Goal: Transaction & Acquisition: Purchase product/service

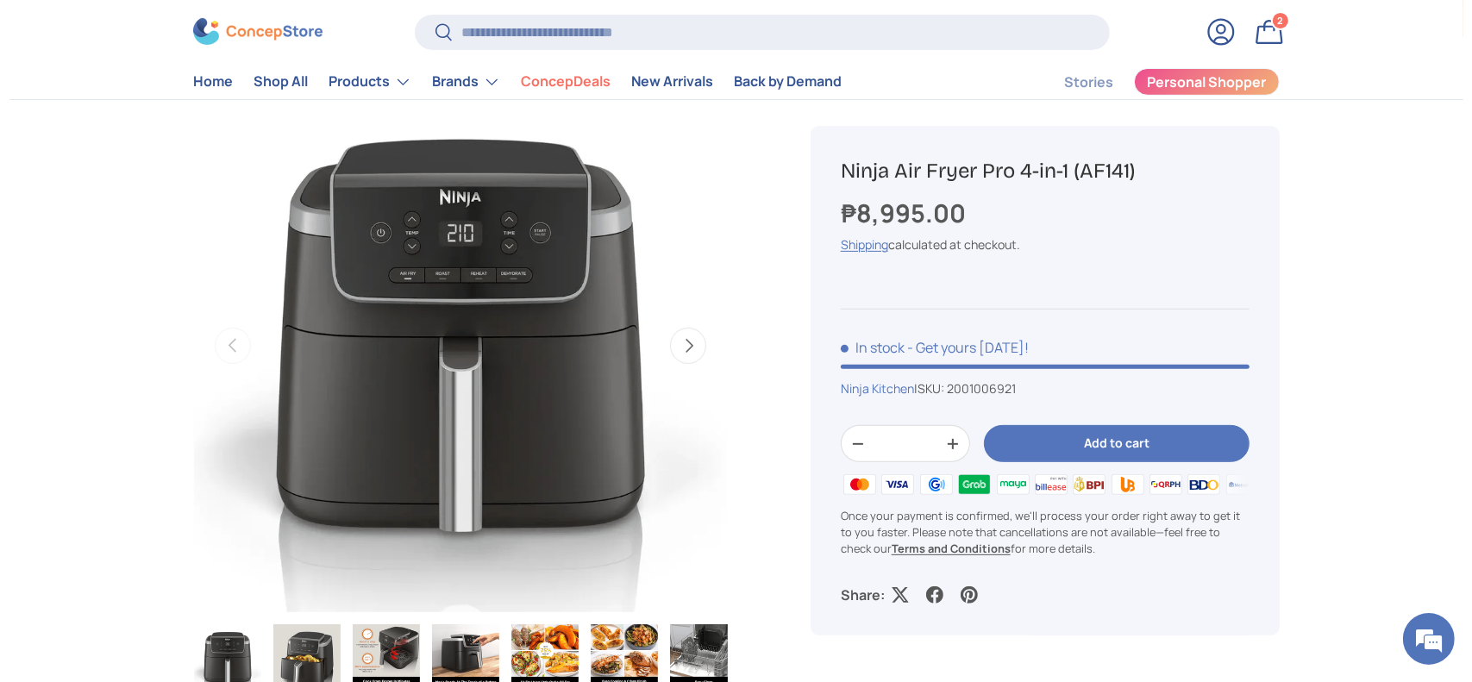
scroll to position [115, 0]
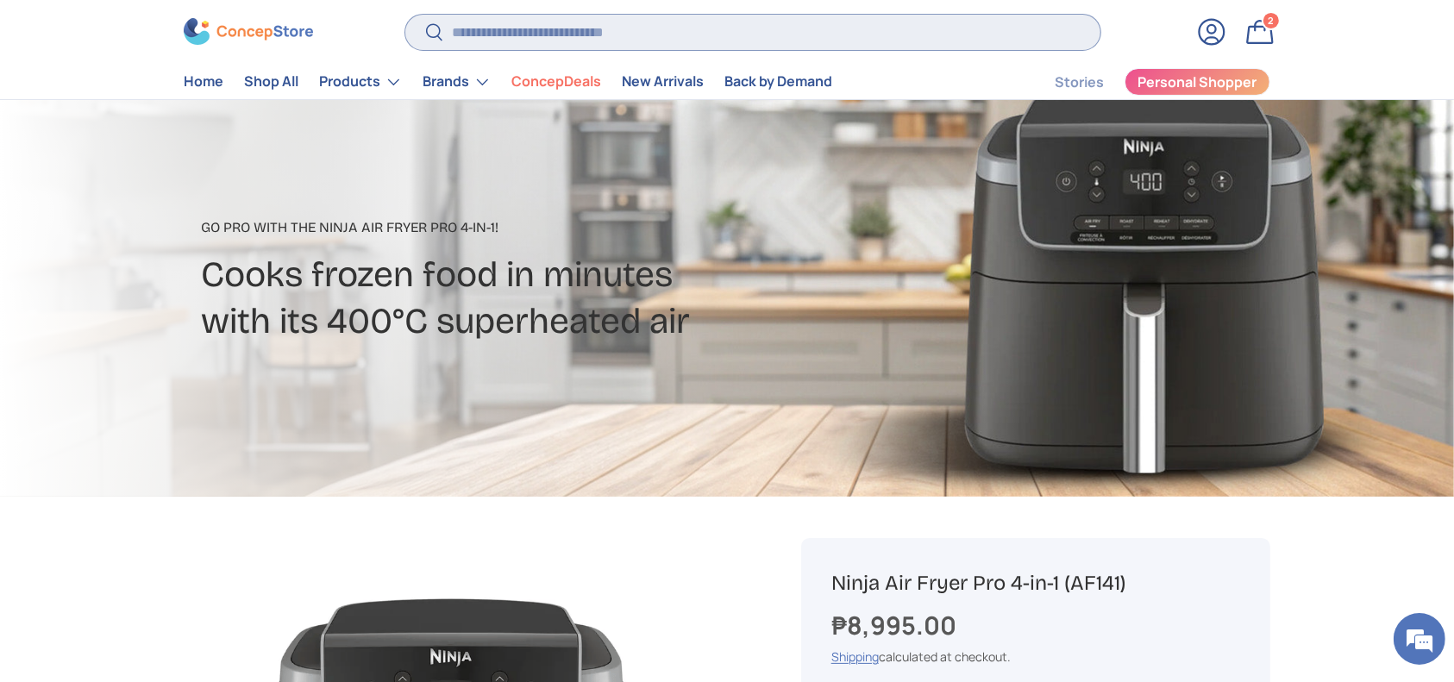
click at [607, 29] on input "Search" at bounding box center [752, 32] width 695 height 35
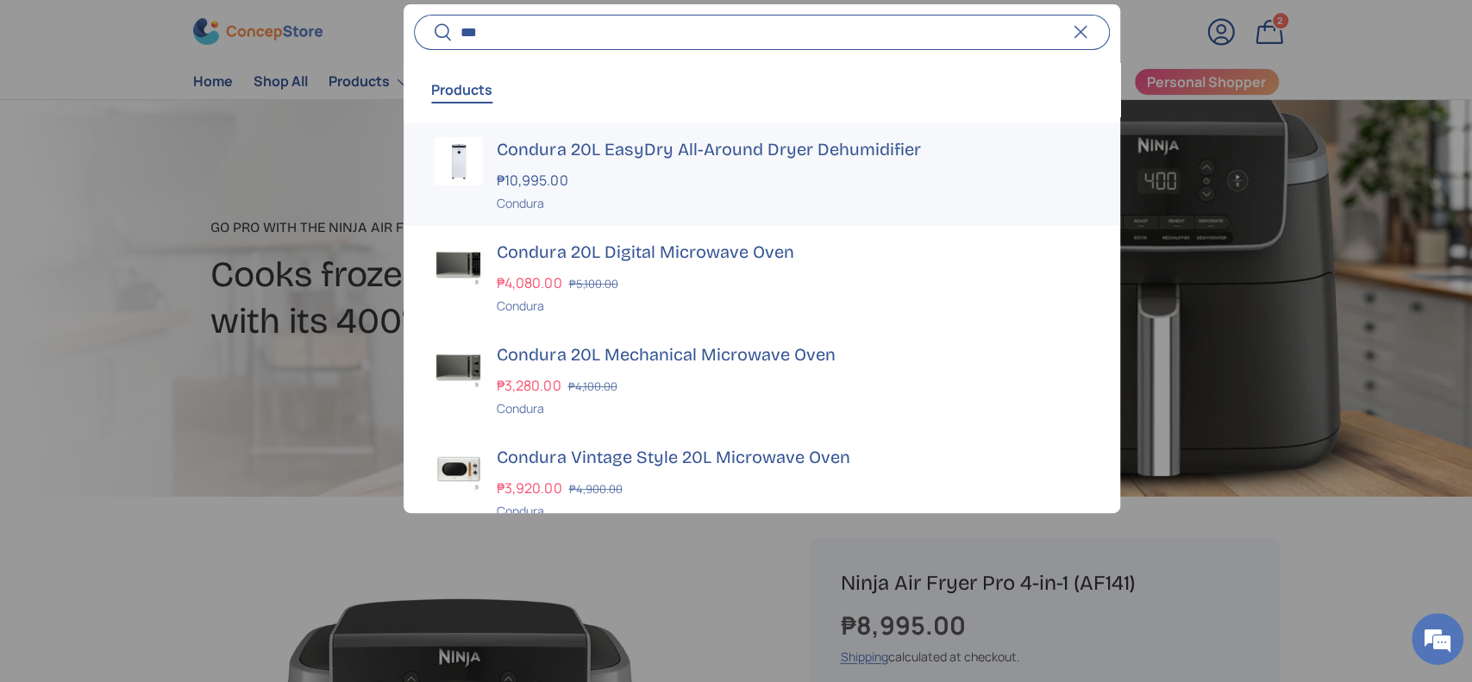
type input "***"
click at [635, 179] on div "₱10,995.00" at bounding box center [793, 180] width 592 height 21
